Goal: Task Accomplishment & Management: Manage account settings

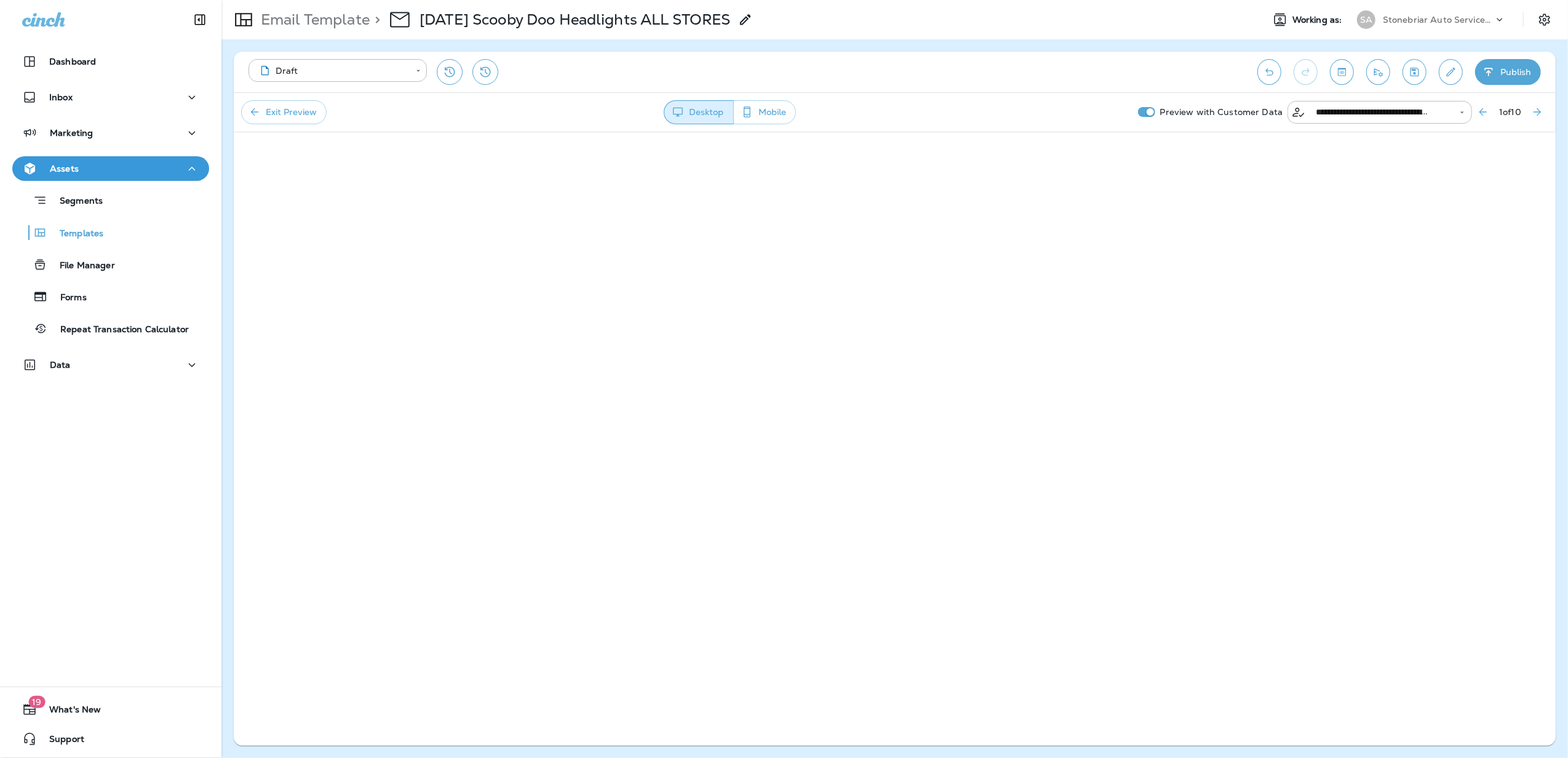
click at [72, 382] on div "Data" at bounding box center [110, 368] width 222 height 31
click at [70, 363] on div "Data" at bounding box center [110, 365] width 177 height 15
click at [104, 420] on div "Customers" at bounding box center [61, 428] width 89 height 19
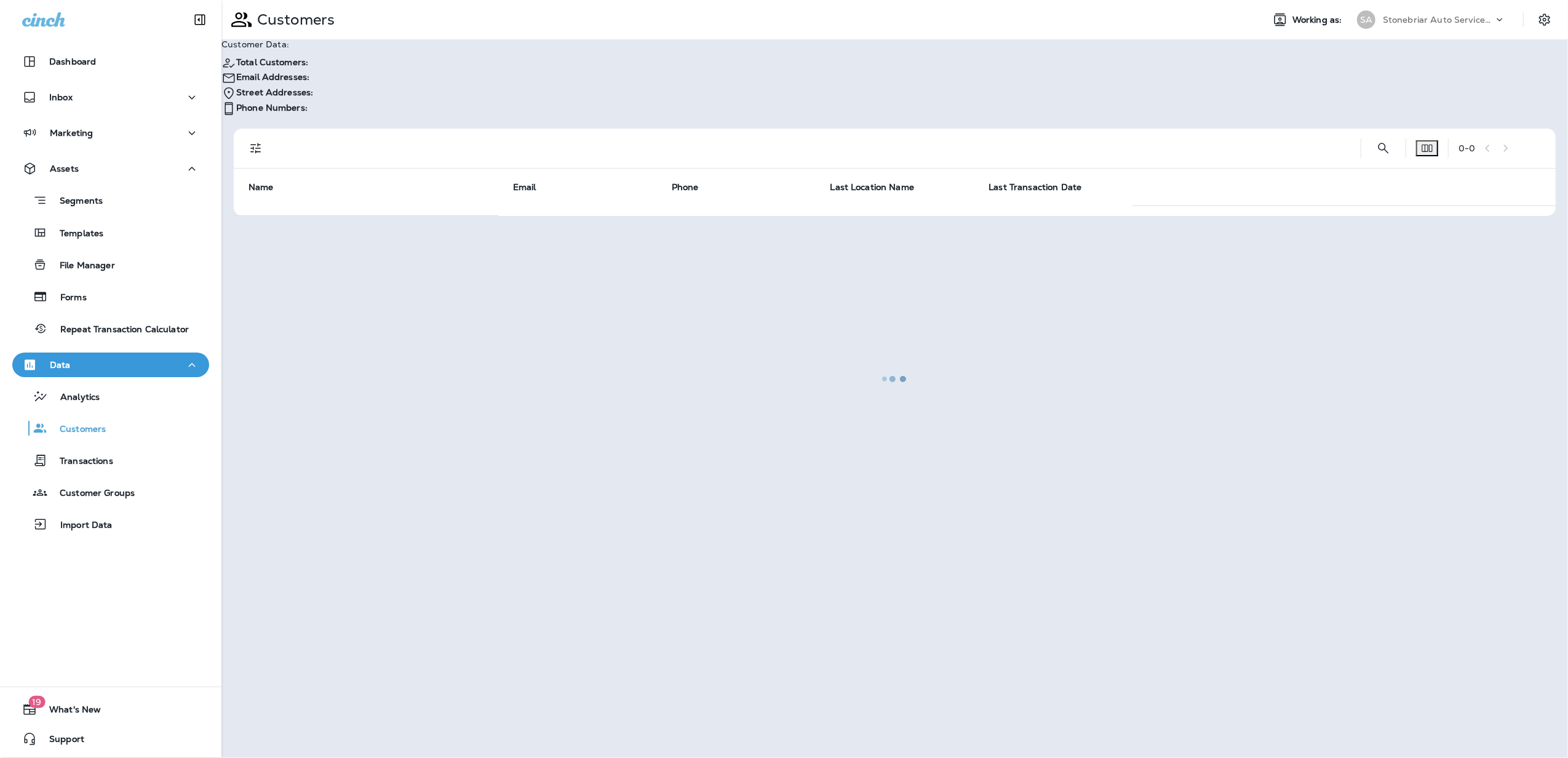
click at [1375, 121] on div at bounding box center [895, 378] width 1345 height 755
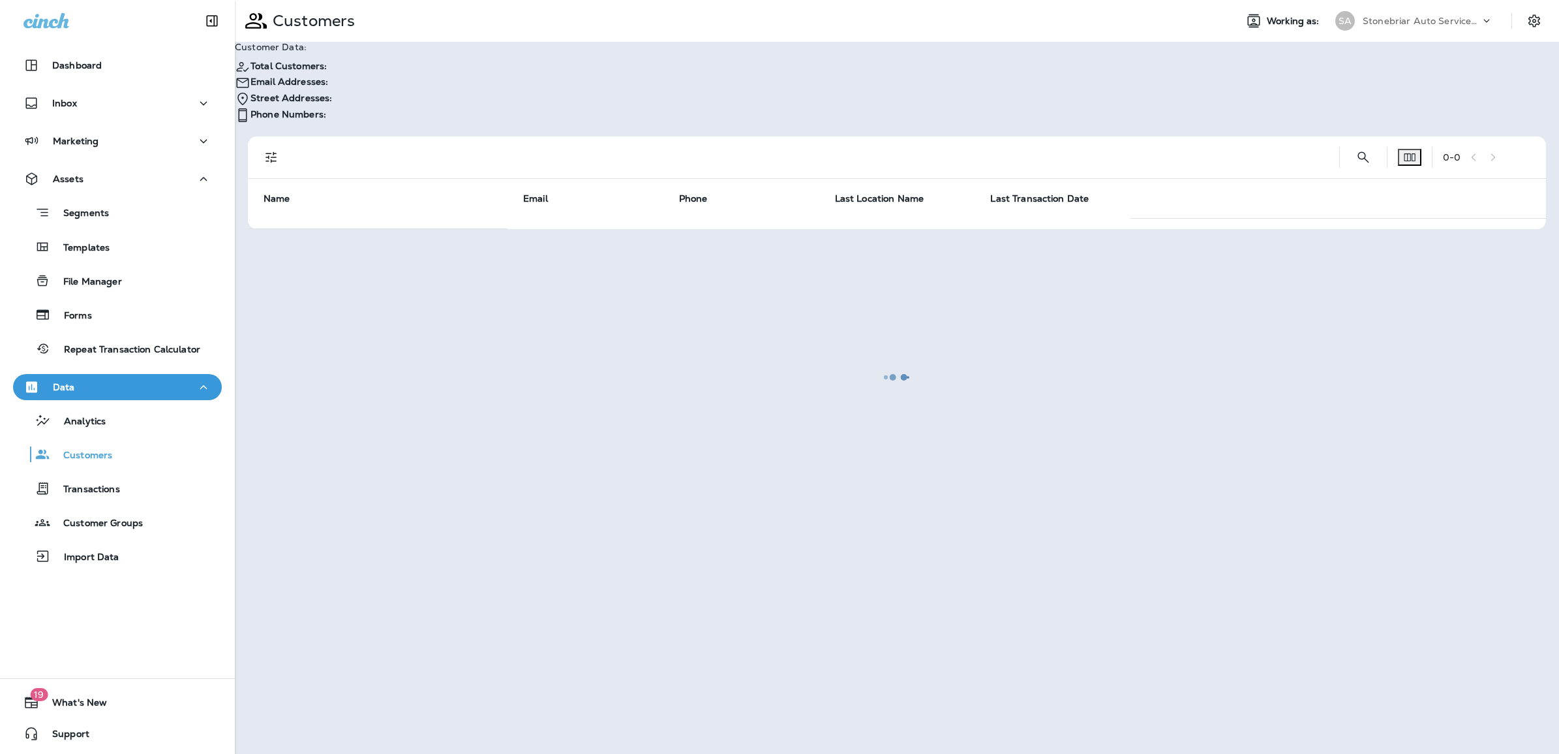
click at [1365, 140] on div at bounding box center [897, 376] width 1322 height 751
click at [1316, 142] on div at bounding box center [897, 376] width 1322 height 751
click at [1355, 134] on div at bounding box center [897, 376] width 1322 height 751
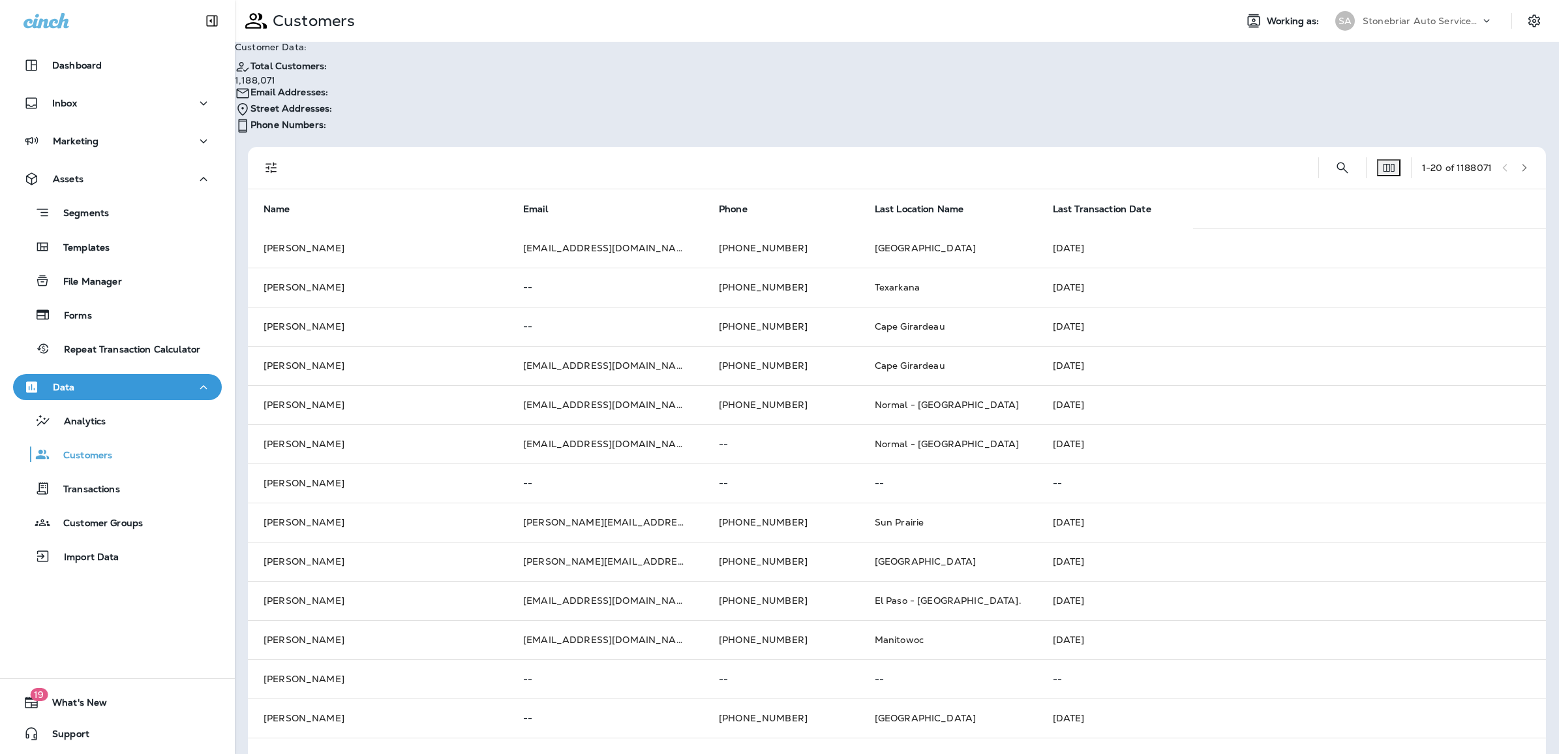
click at [1377, 159] on button "Edit Fields" at bounding box center [1388, 167] width 23 height 17
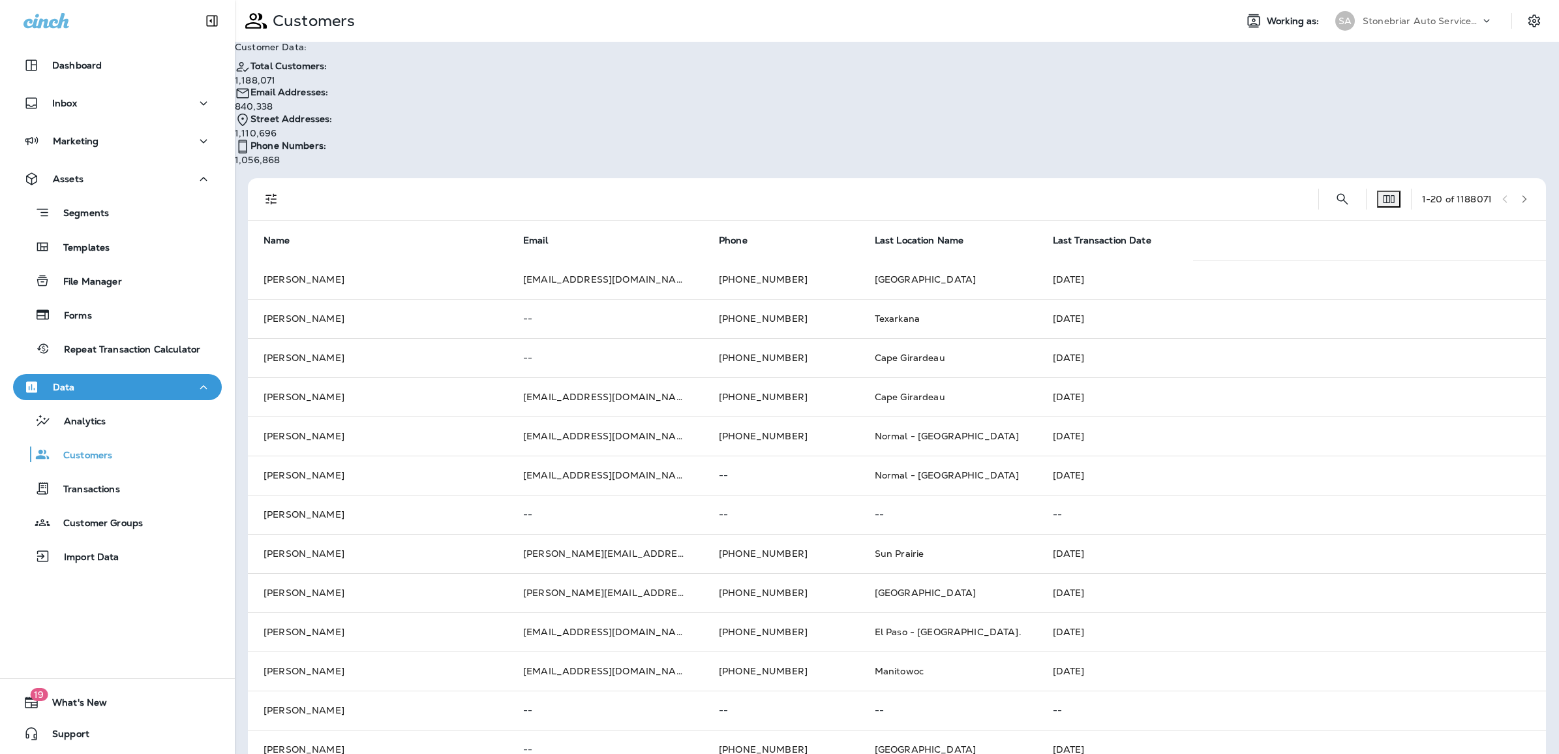
click at [1000, 158] on div "Edit Fields Available Fields id First Name first_name Last Name last_name Addre…" at bounding box center [779, 582] width 1559 height 1165
click at [1335, 191] on icon "Search Customers" at bounding box center [1343, 199] width 16 height 16
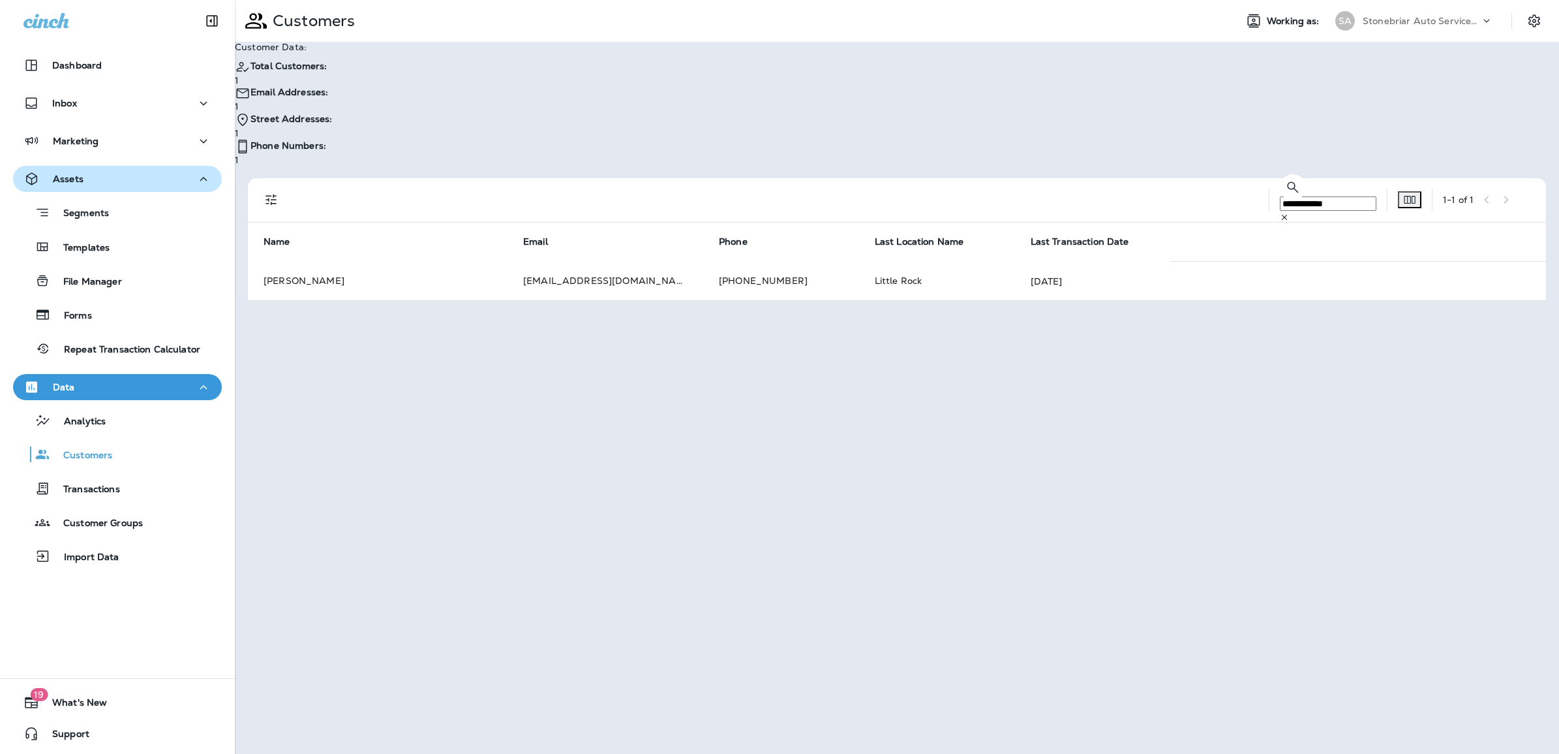
type input "**********"
